Goal: Information Seeking & Learning: Learn about a topic

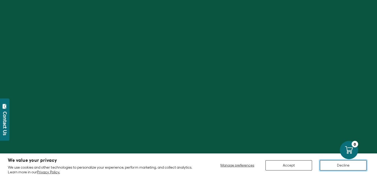
click at [335, 165] on button "Decline" at bounding box center [343, 165] width 47 height 10
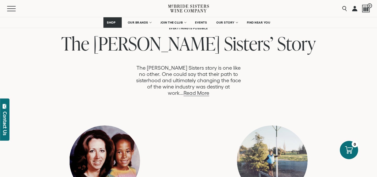
scroll to position [271, 0]
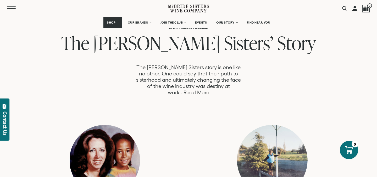
click at [209, 90] on link "Read More" at bounding box center [196, 93] width 25 height 6
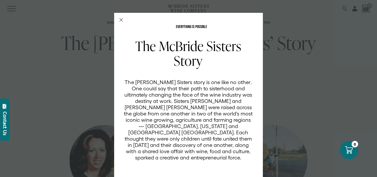
scroll to position [0, 0]
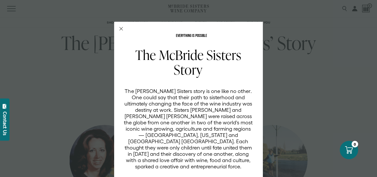
click at [122, 28] on icon "Close Modal" at bounding box center [121, 29] width 4 height 4
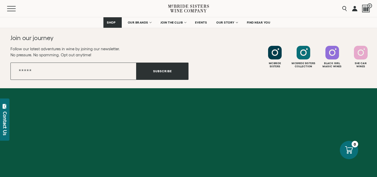
scroll to position [2147, 0]
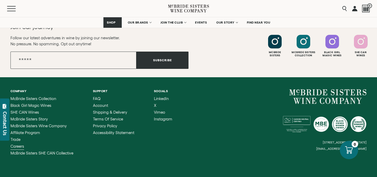
click at [20, 144] on span "Careers" at bounding box center [17, 146] width 14 height 4
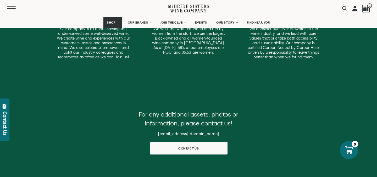
scroll to position [196, 0]
